Goal: Find specific page/section: Find specific page/section

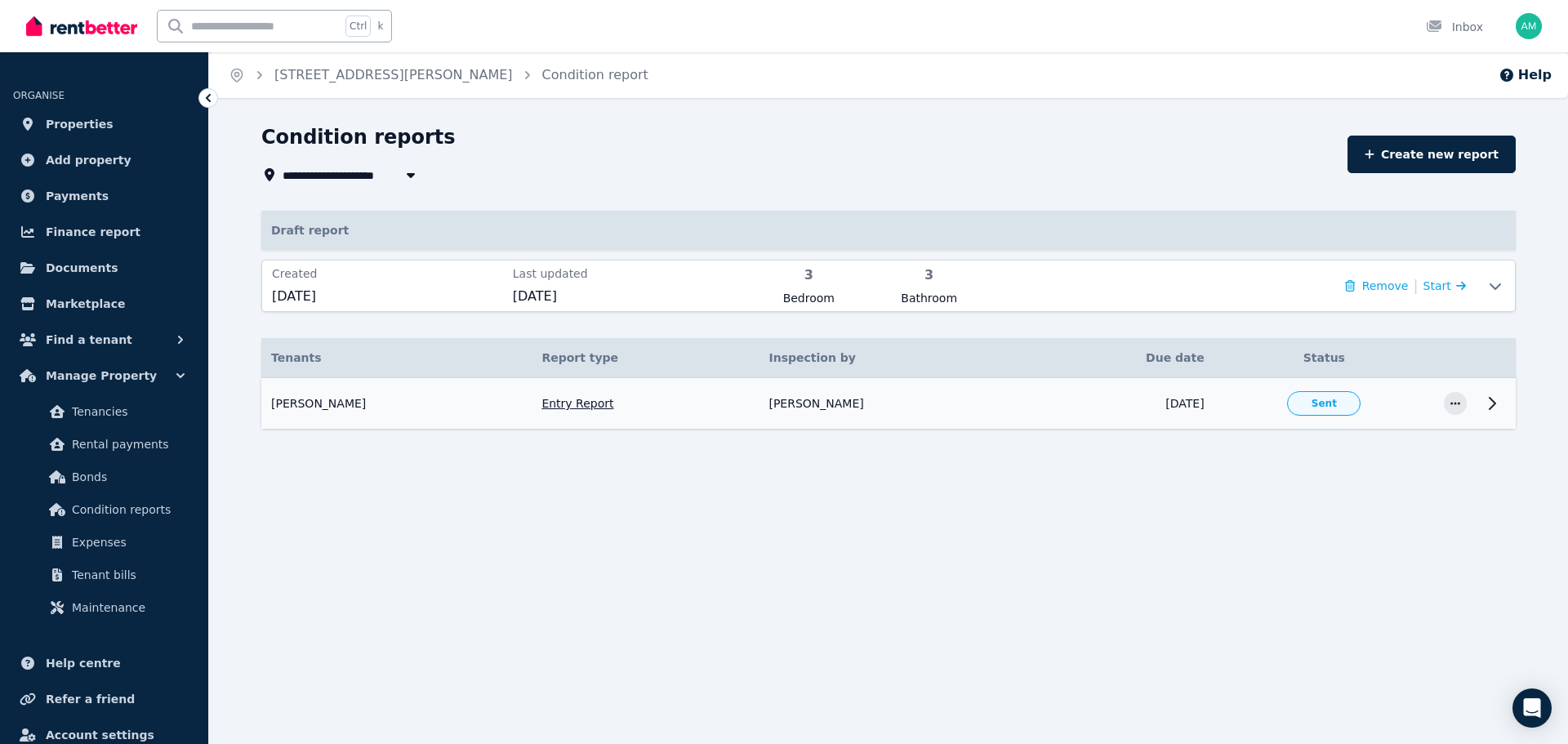
click at [1491, 406] on icon at bounding box center [1491, 403] width 19 height 19
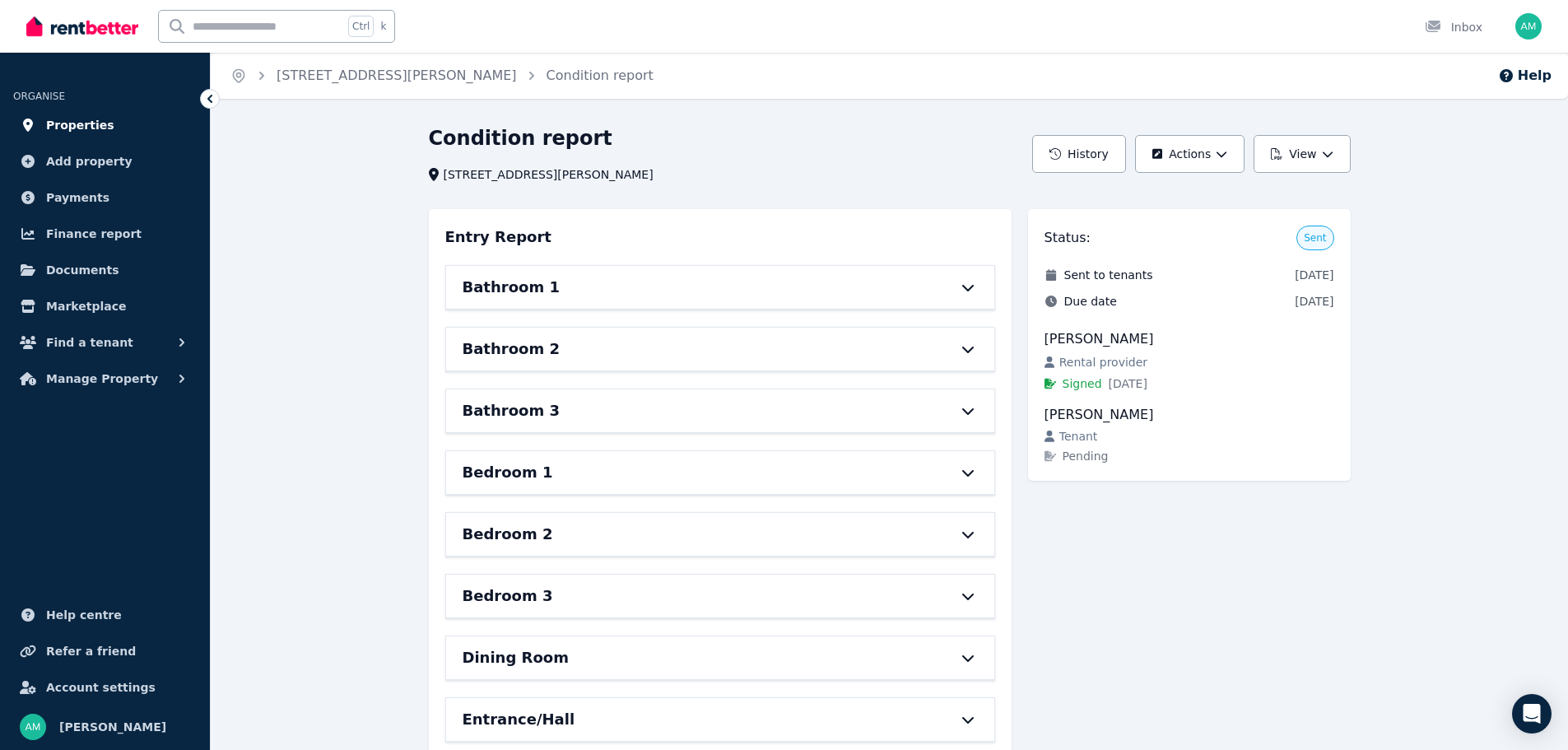
click at [64, 120] on span "Properties" at bounding box center [80, 125] width 69 height 19
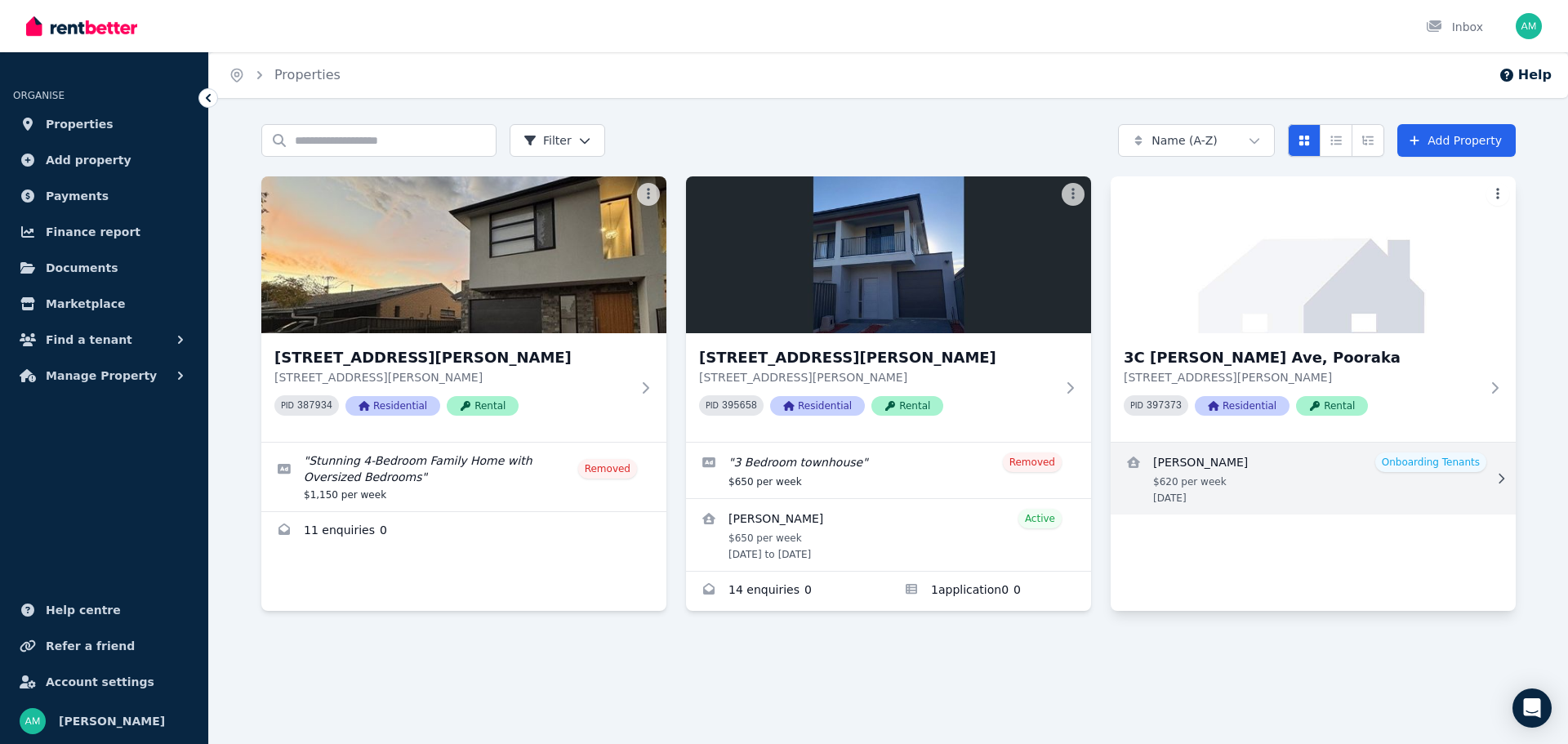
click at [1245, 457] on link "View details for Aqeleh Nazari" at bounding box center [1312, 478] width 405 height 72
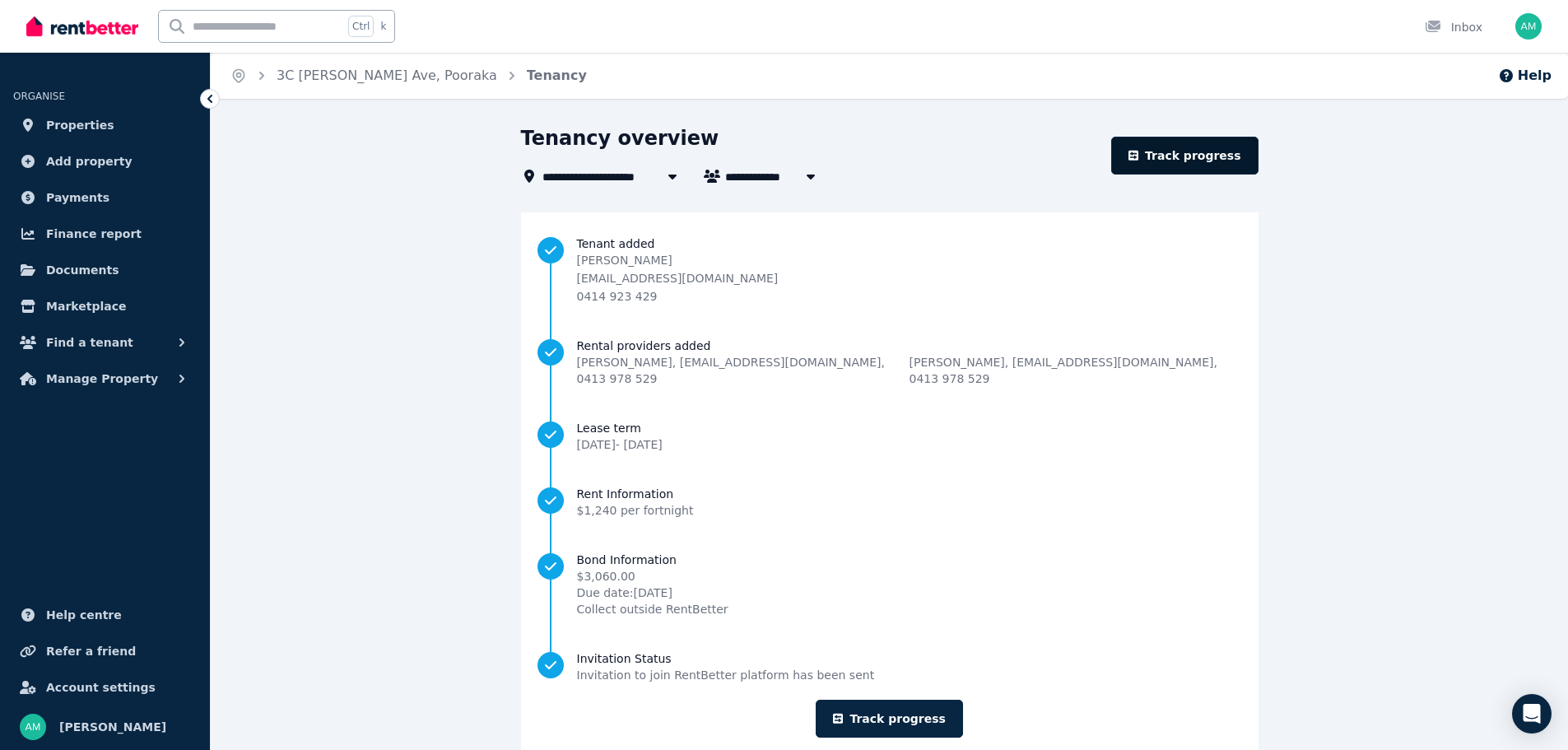
click at [1209, 157] on link "Track progress" at bounding box center [1185, 155] width 148 height 38
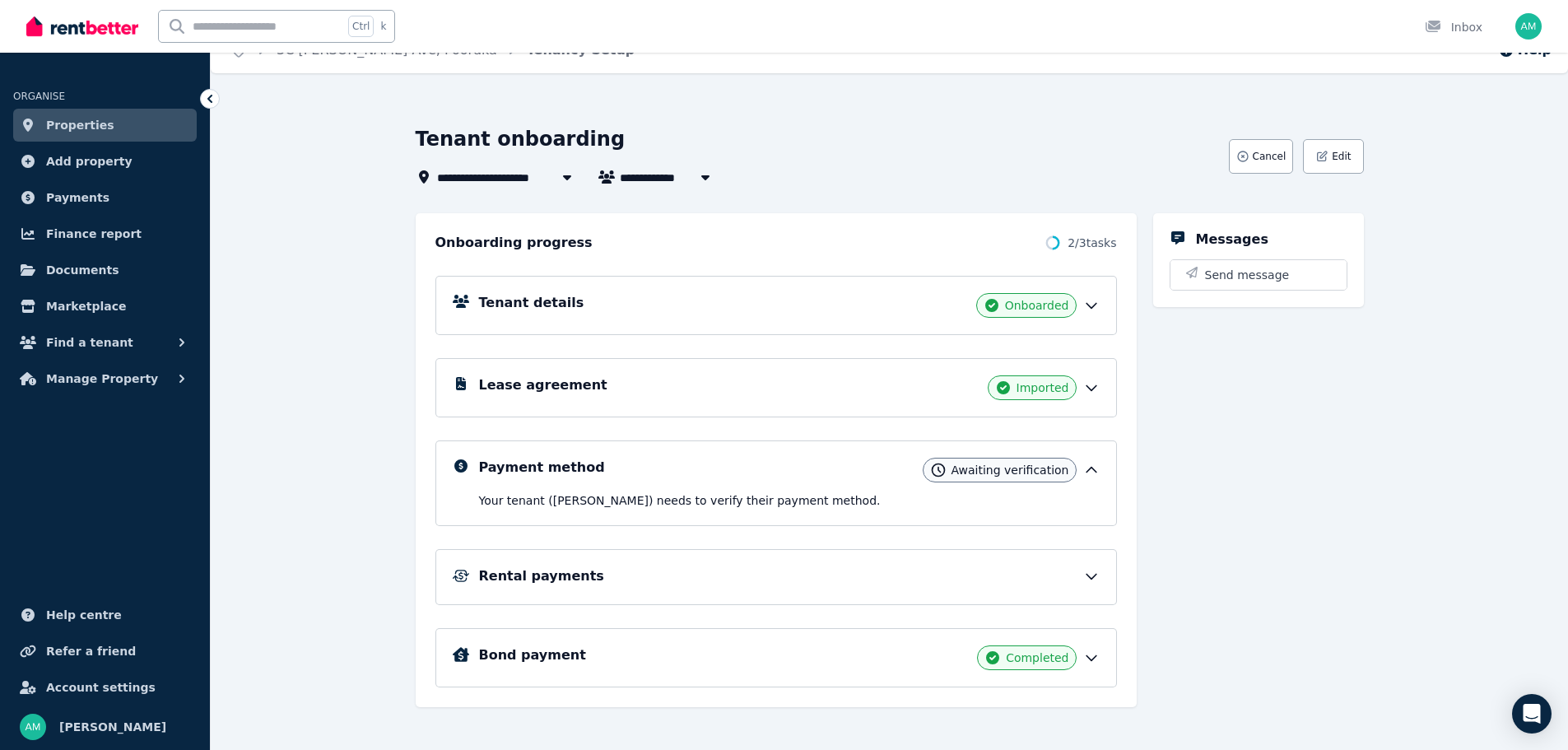
scroll to position [39, 0]
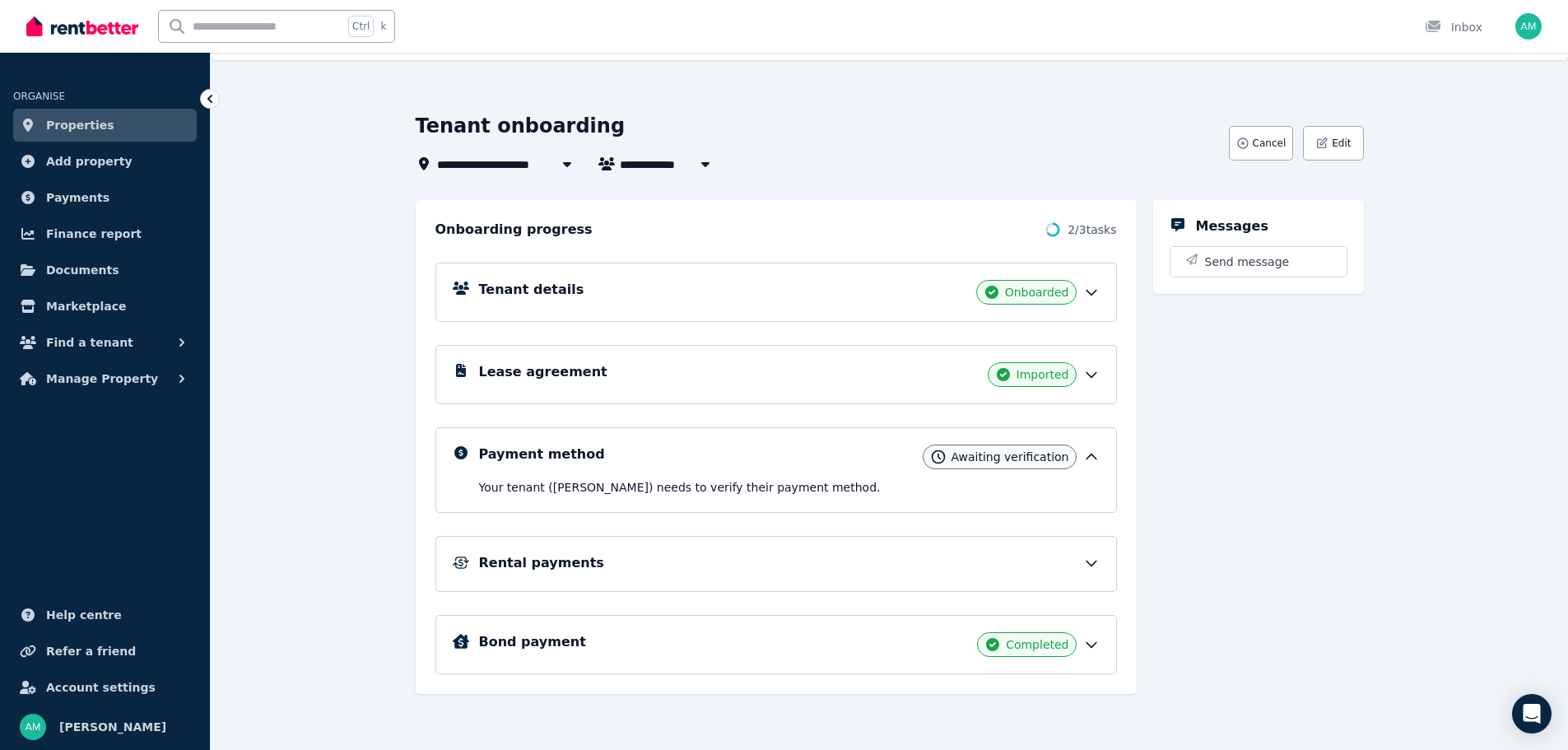
click at [689, 557] on div "Rental payments" at bounding box center [789, 563] width 621 height 19
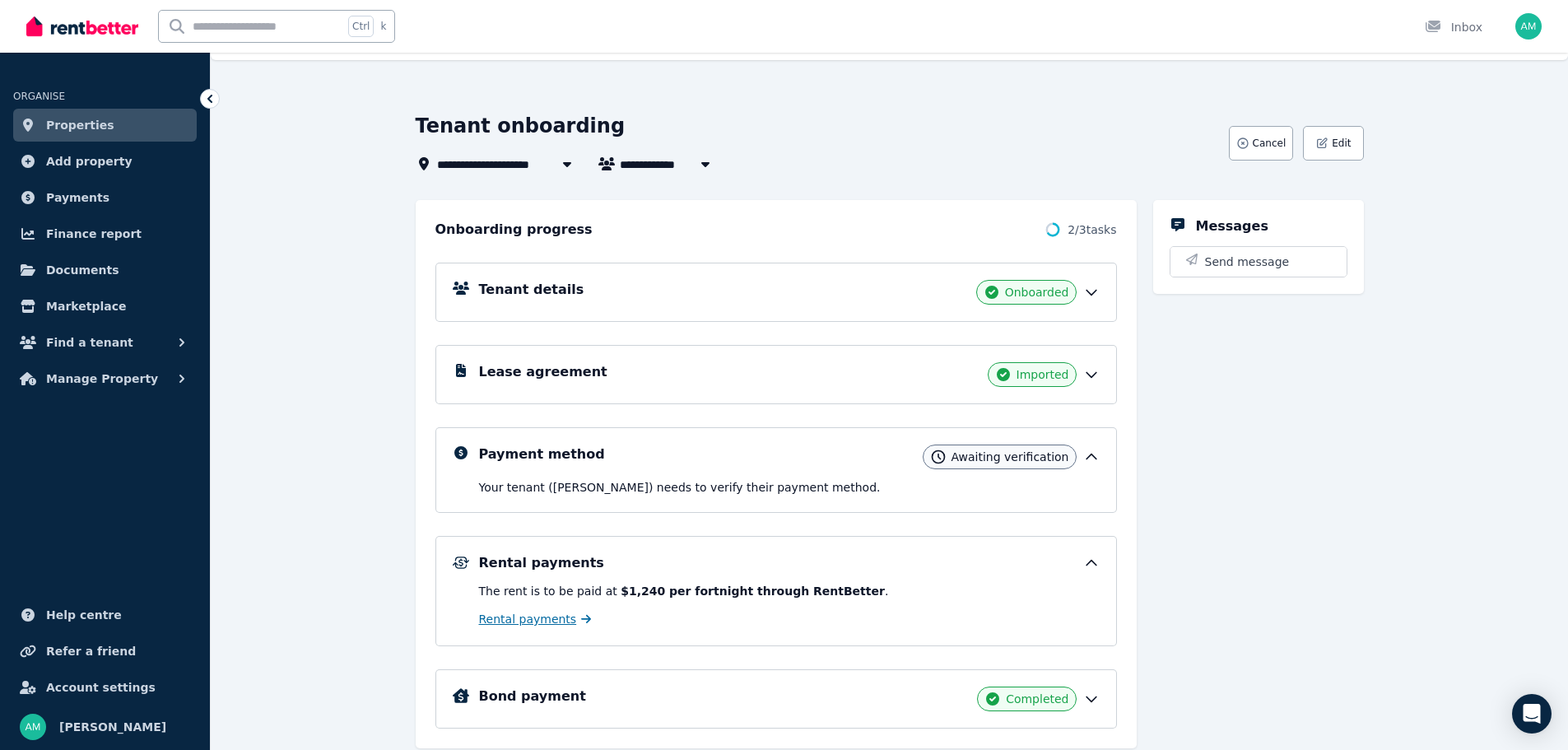
click at [547, 626] on span "Rental payments" at bounding box center [527, 619] width 98 height 17
